Goal: Task Accomplishment & Management: Manage account settings

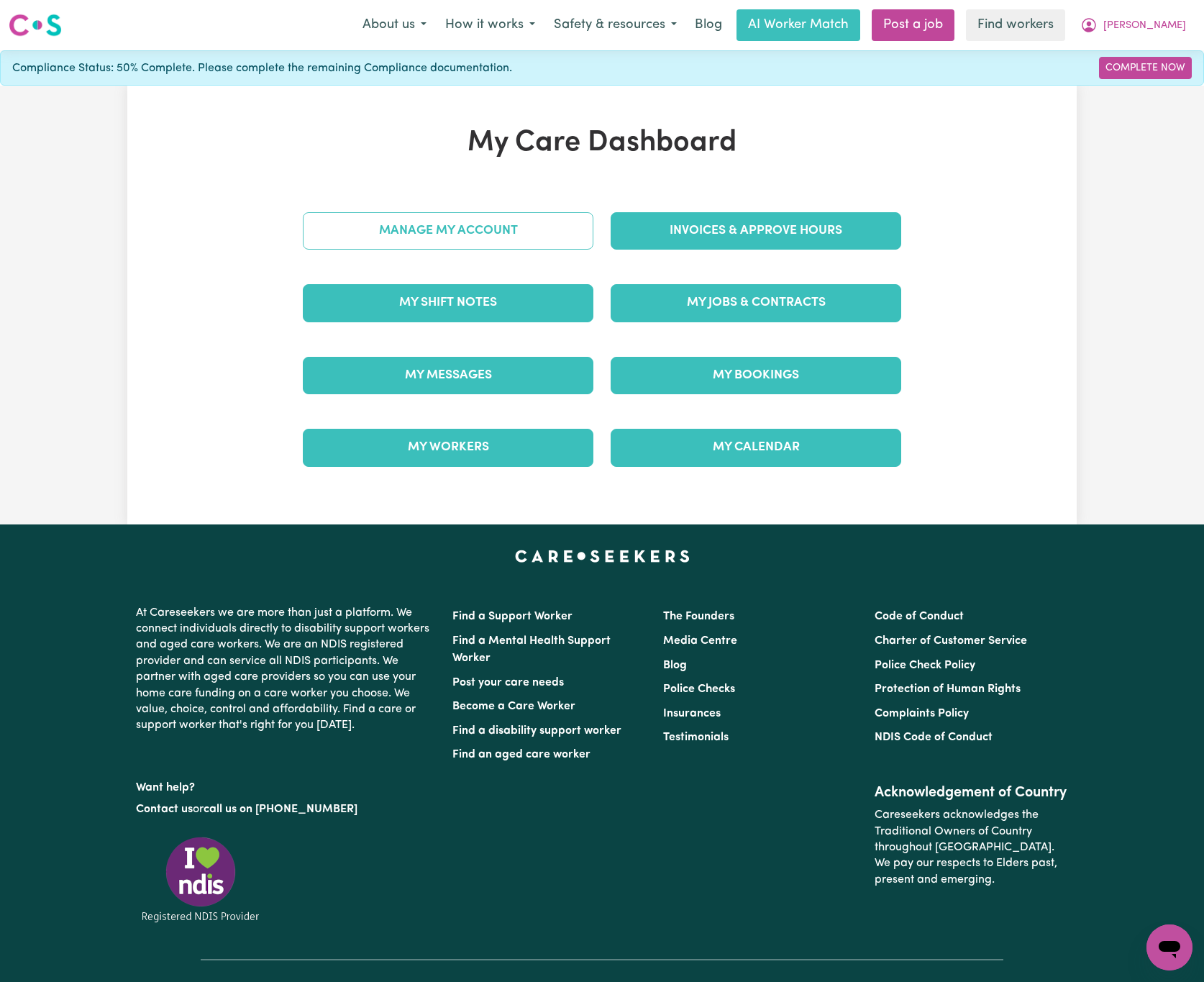
click at [467, 245] on link "Manage My Account" at bounding box center [448, 231] width 291 height 37
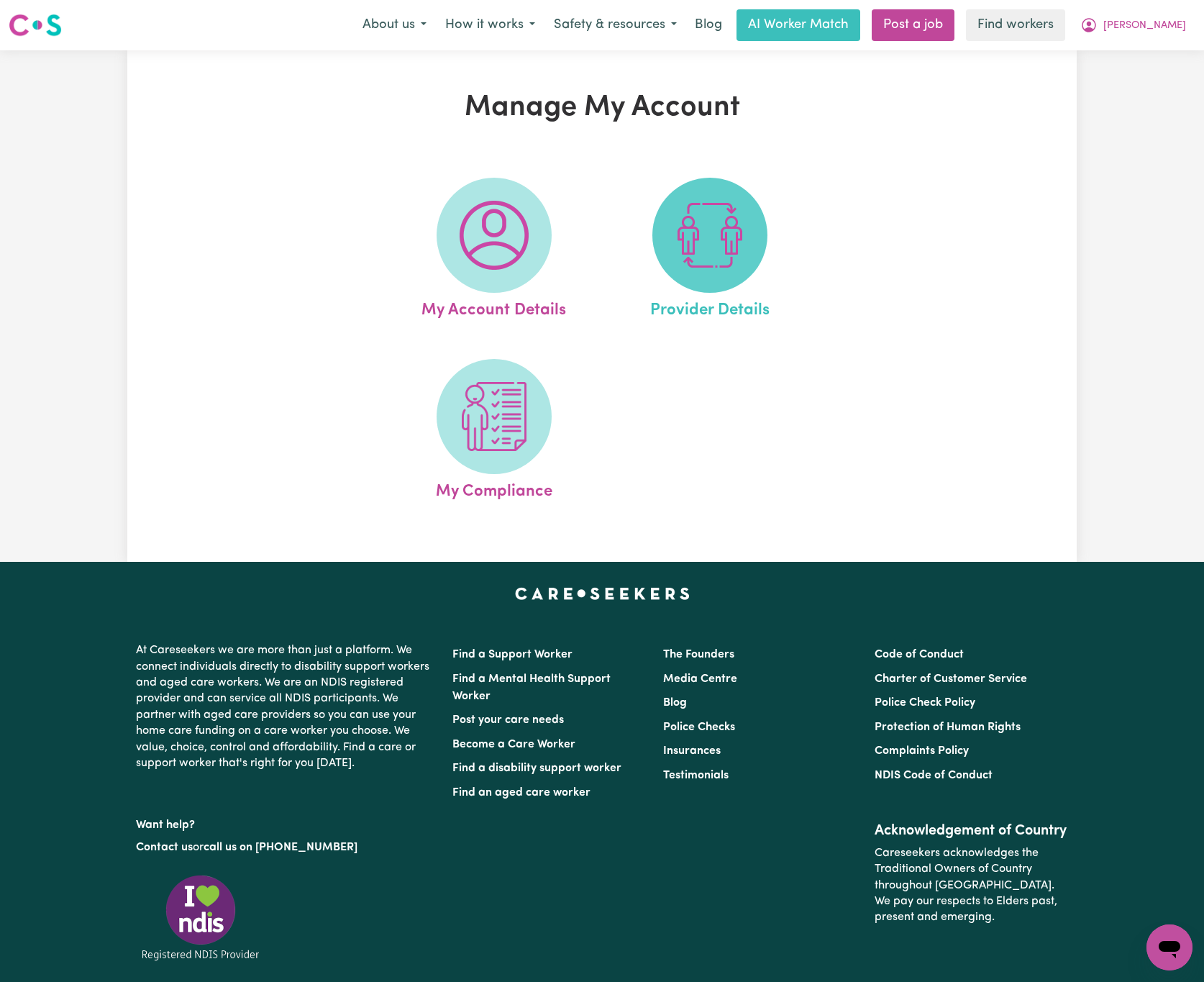
click at [700, 237] on img at bounding box center [710, 235] width 69 height 69
select select "NDIS_FUNDING_SELF_MANAGED"
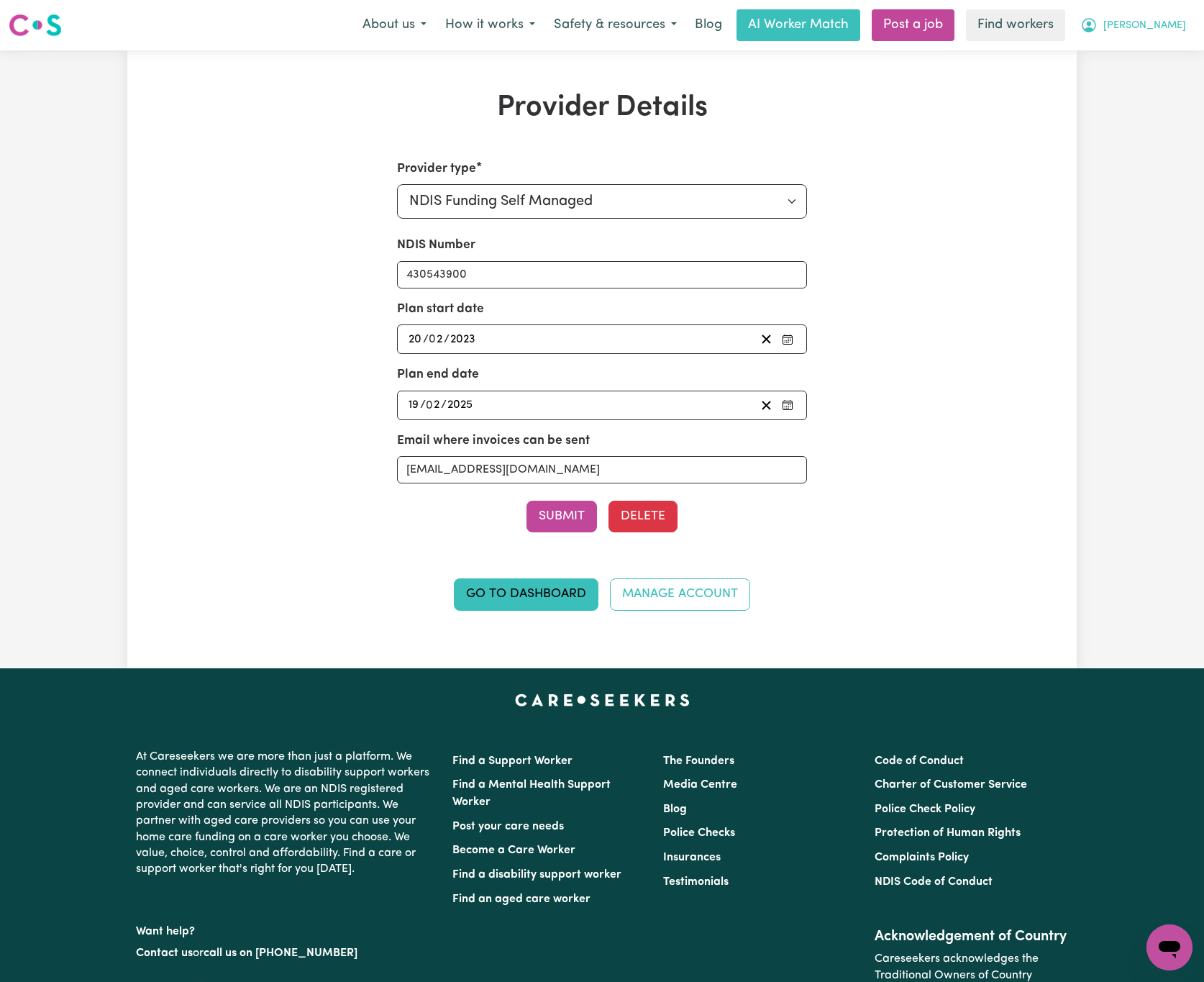
drag, startPoint x: 1170, startPoint y: 19, endPoint x: 1164, endPoint y: 33, distance: 15.2
click at [1170, 18] on span "[PERSON_NAME]" at bounding box center [1145, 26] width 82 height 16
click at [1166, 68] on link "My Dashboard" at bounding box center [1138, 56] width 114 height 28
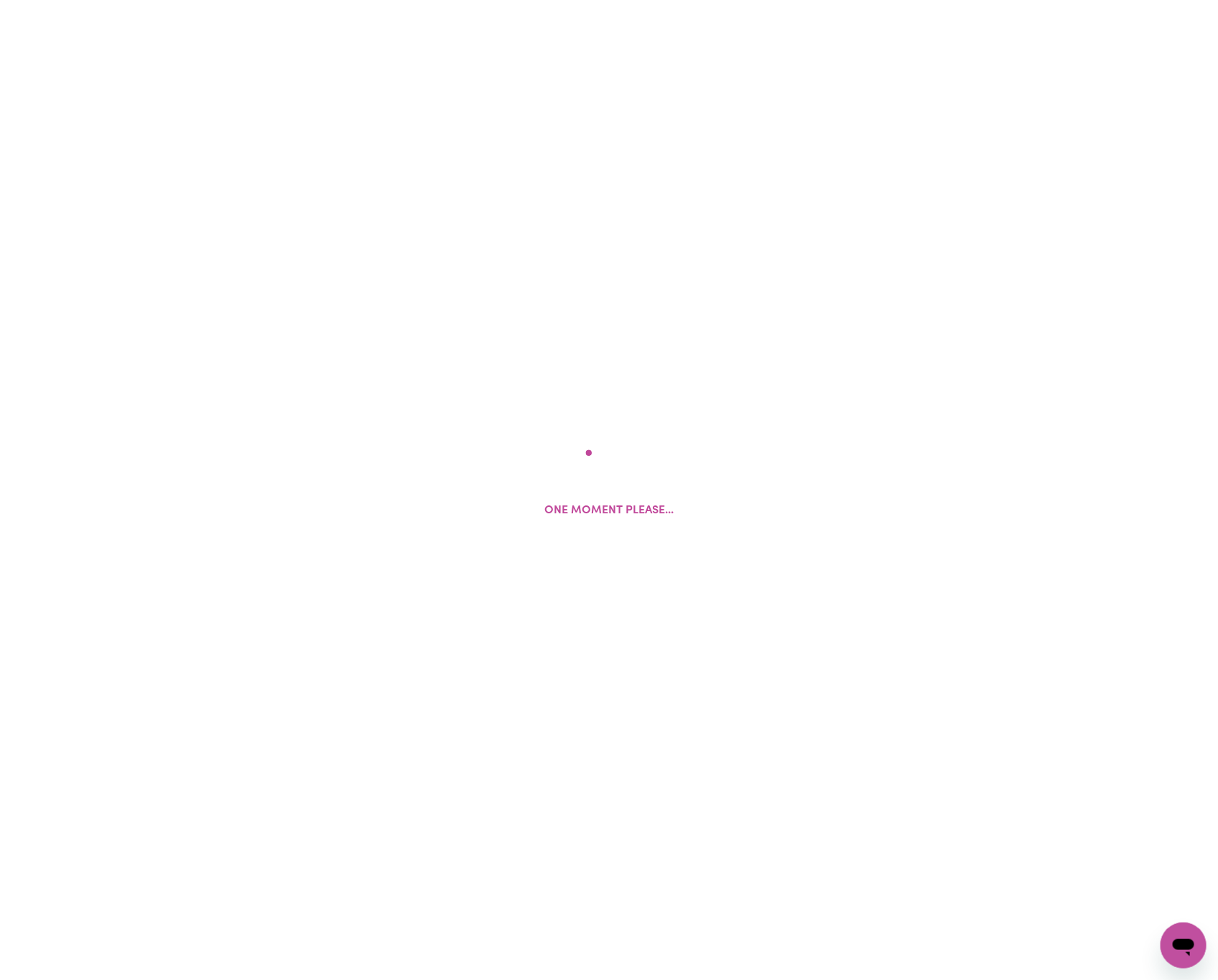
click at [1172, 22] on div "One moment please..." at bounding box center [609, 490] width 1218 height 980
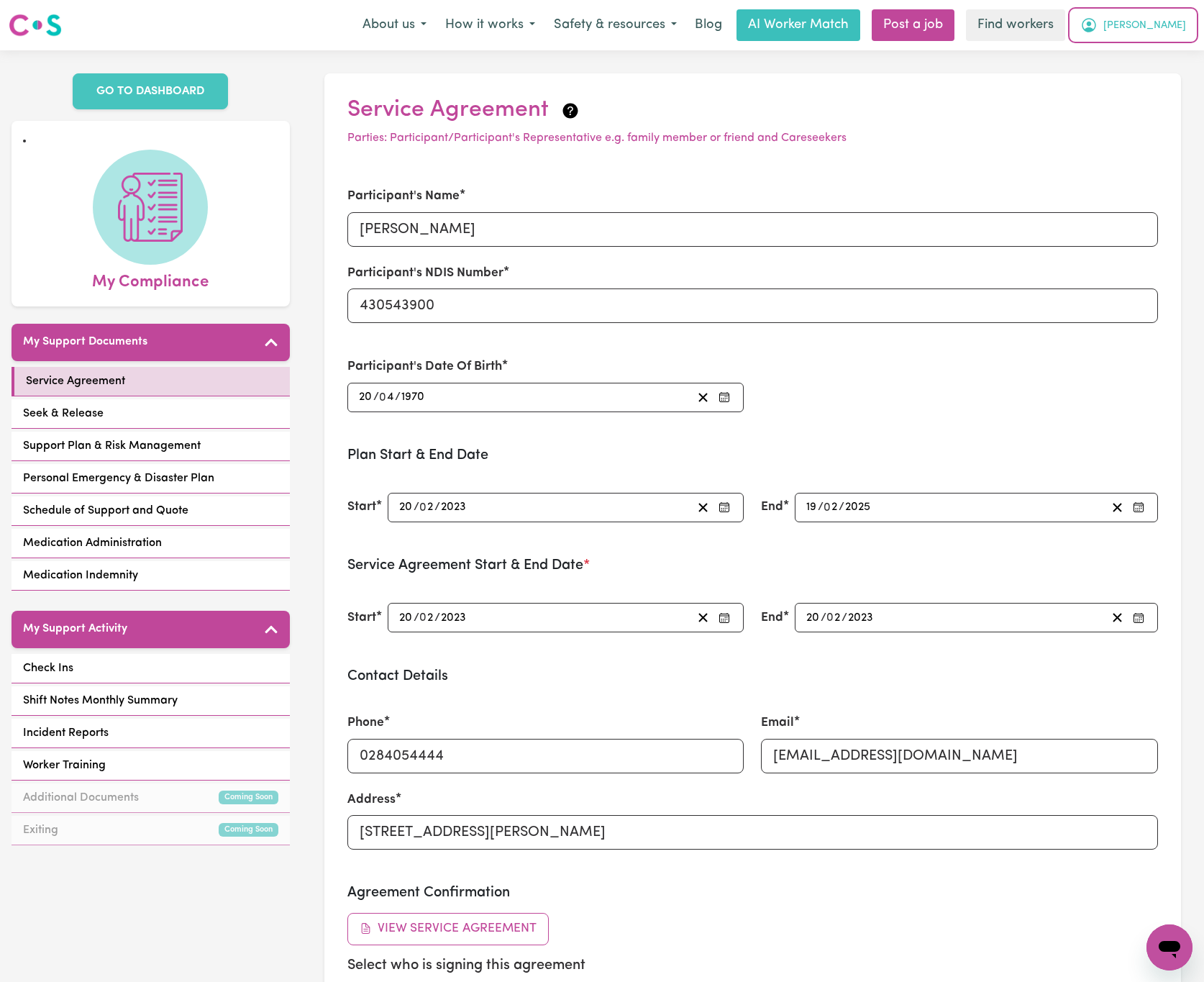
click at [1157, 27] on span "[PERSON_NAME]" at bounding box center [1145, 26] width 82 height 16
click at [1164, 78] on link "Logout" at bounding box center [1138, 82] width 114 height 28
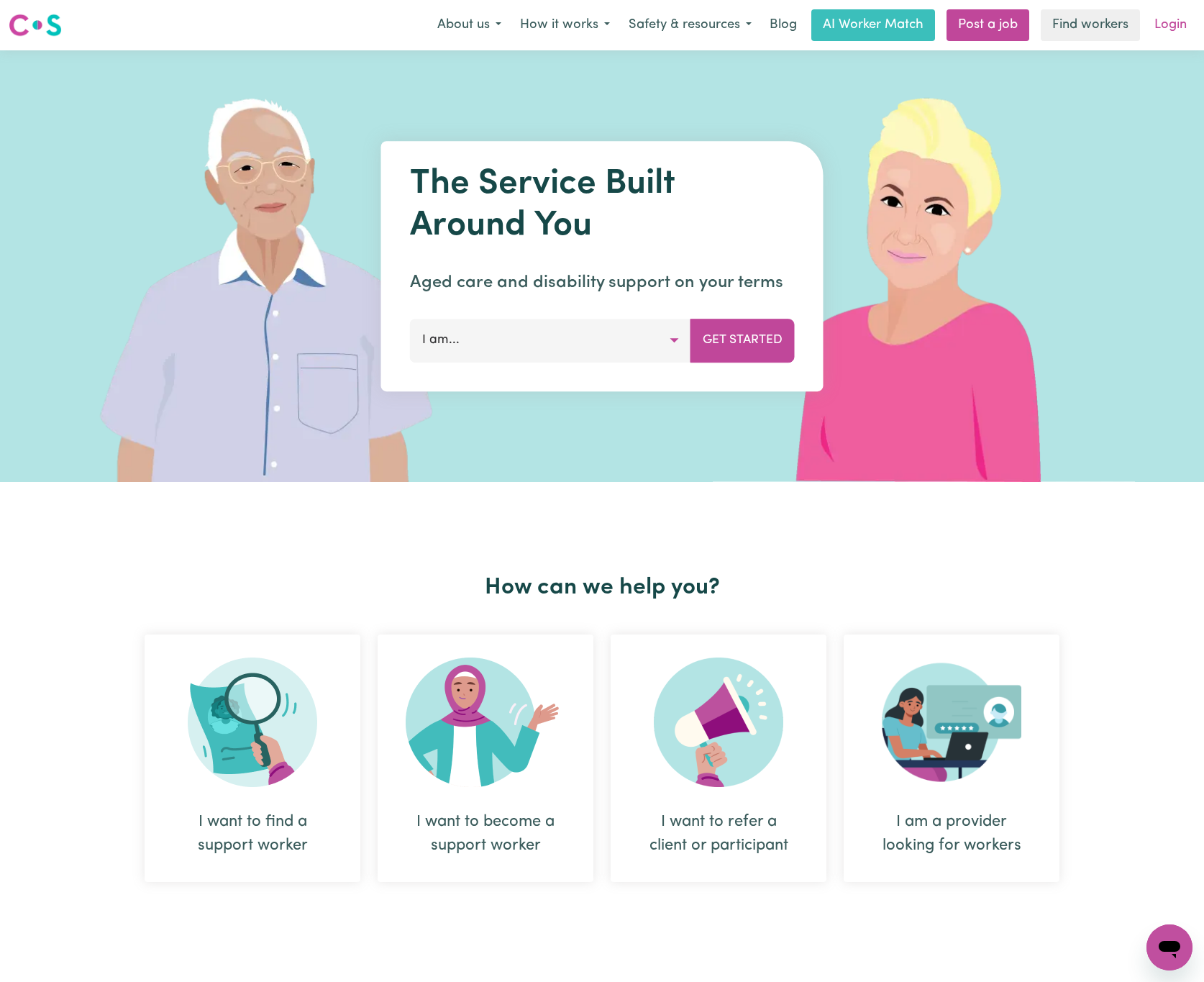
click at [1177, 13] on link "Login" at bounding box center [1171, 25] width 50 height 32
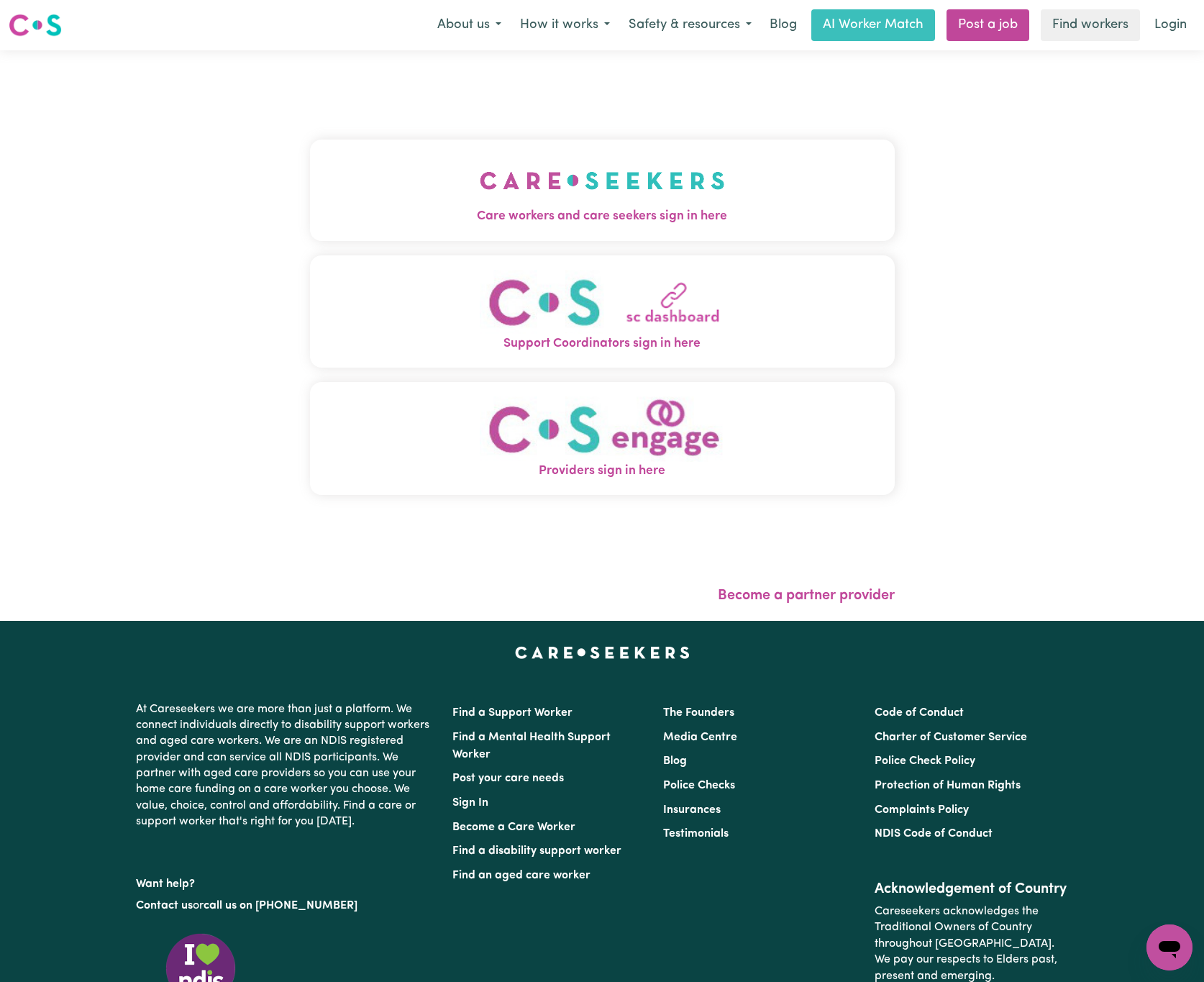
click at [355, 213] on span "Care workers and care seekers sign in here" at bounding box center [602, 216] width 585 height 19
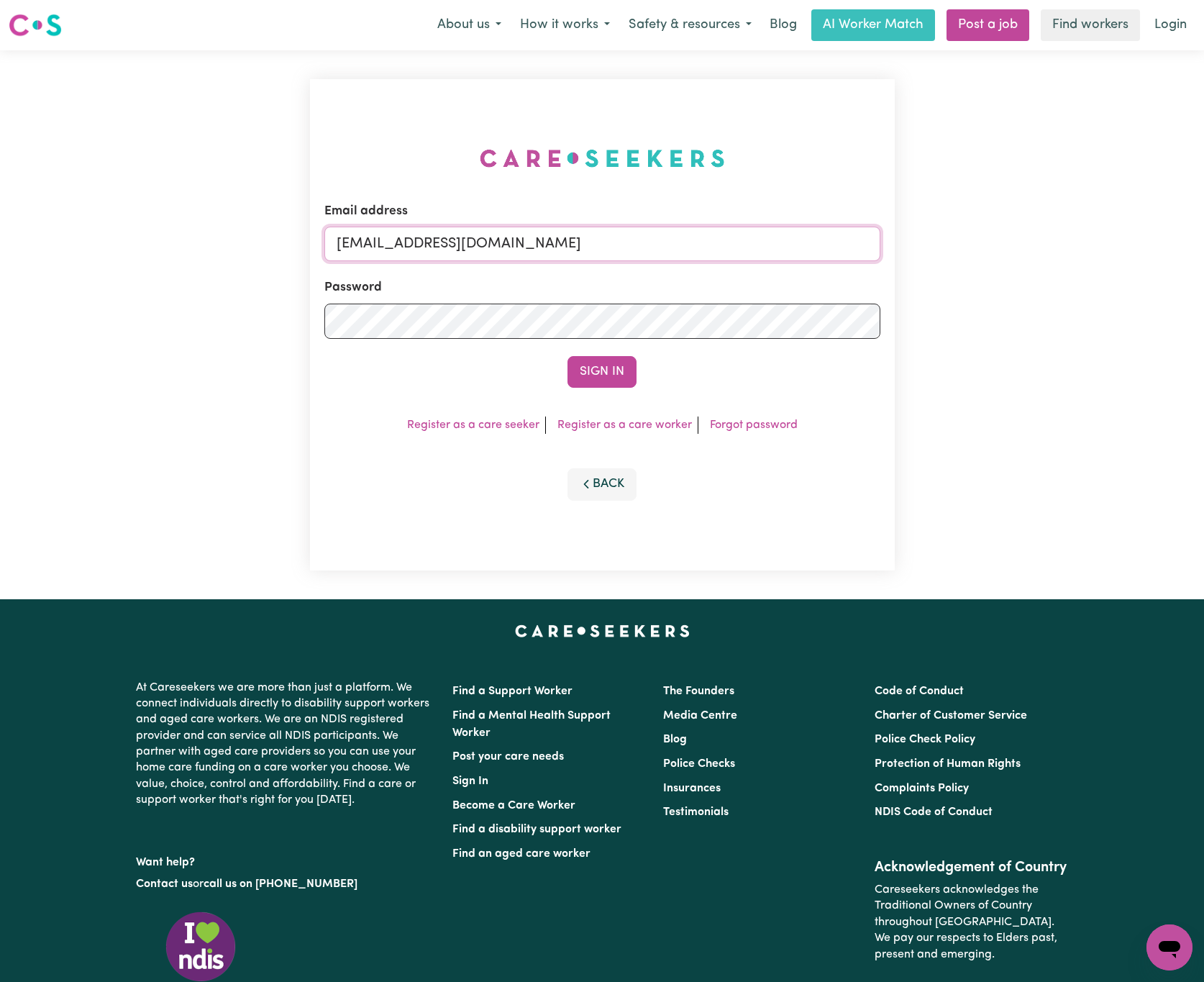
drag, startPoint x: 418, startPoint y: 239, endPoint x: 1207, endPoint y: 234, distance: 789.0
click at [1204, 234] on html "Menu About us How it works Safety & resources Blog AI Worker Match Post a job F…" at bounding box center [602, 586] width 1204 height 1172
paste input "ClientNarraweenaiCare"
type input "[EMAIL_ADDRESS][DOMAIN_NAME]"
click at [568, 356] on button "Sign In" at bounding box center [602, 371] width 69 height 32
